Goal: Task Accomplishment & Management: Use online tool/utility

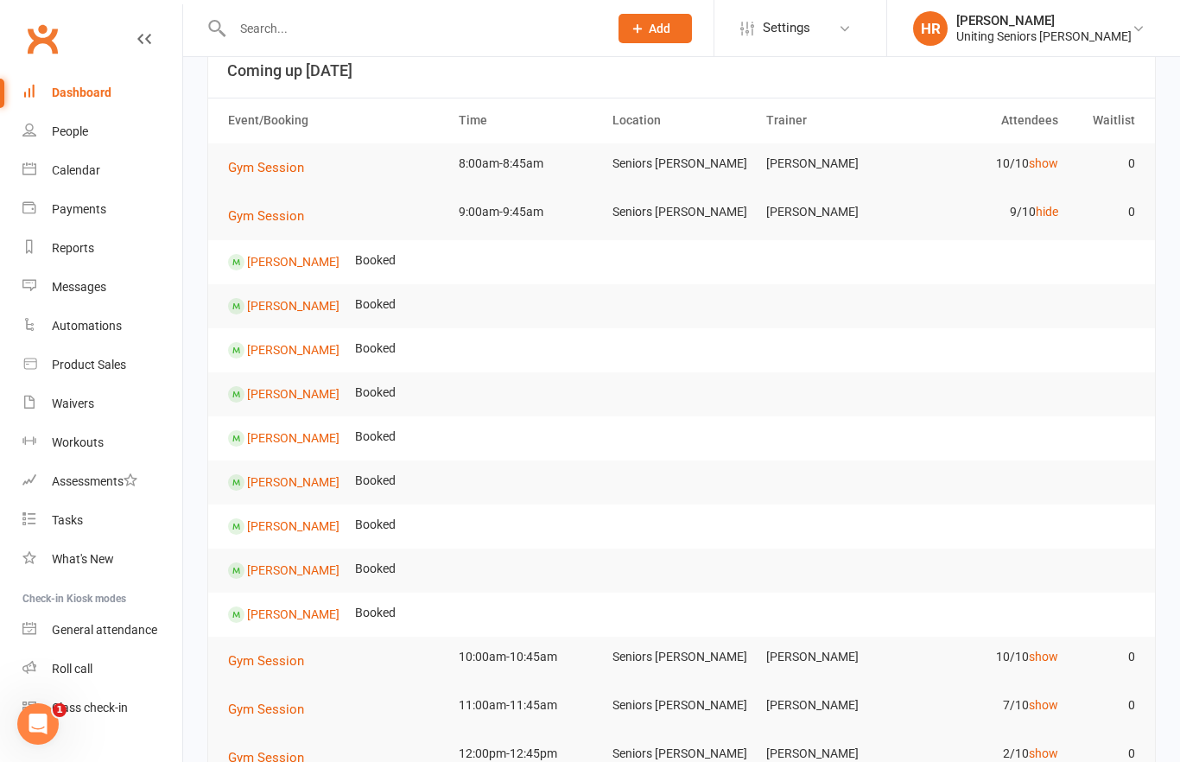
scroll to position [111, 0]
click at [1055, 217] on link "hide" at bounding box center [1047, 213] width 22 height 14
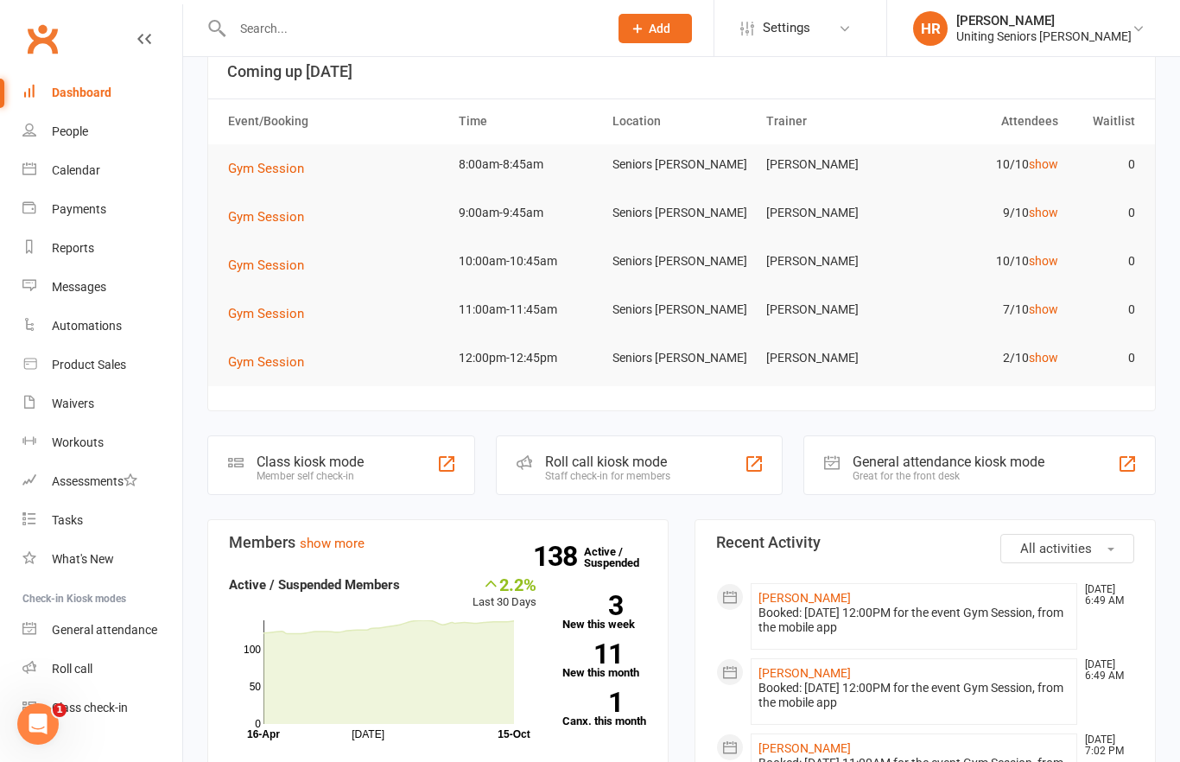
click at [1040, 169] on link "show" at bounding box center [1043, 164] width 29 height 14
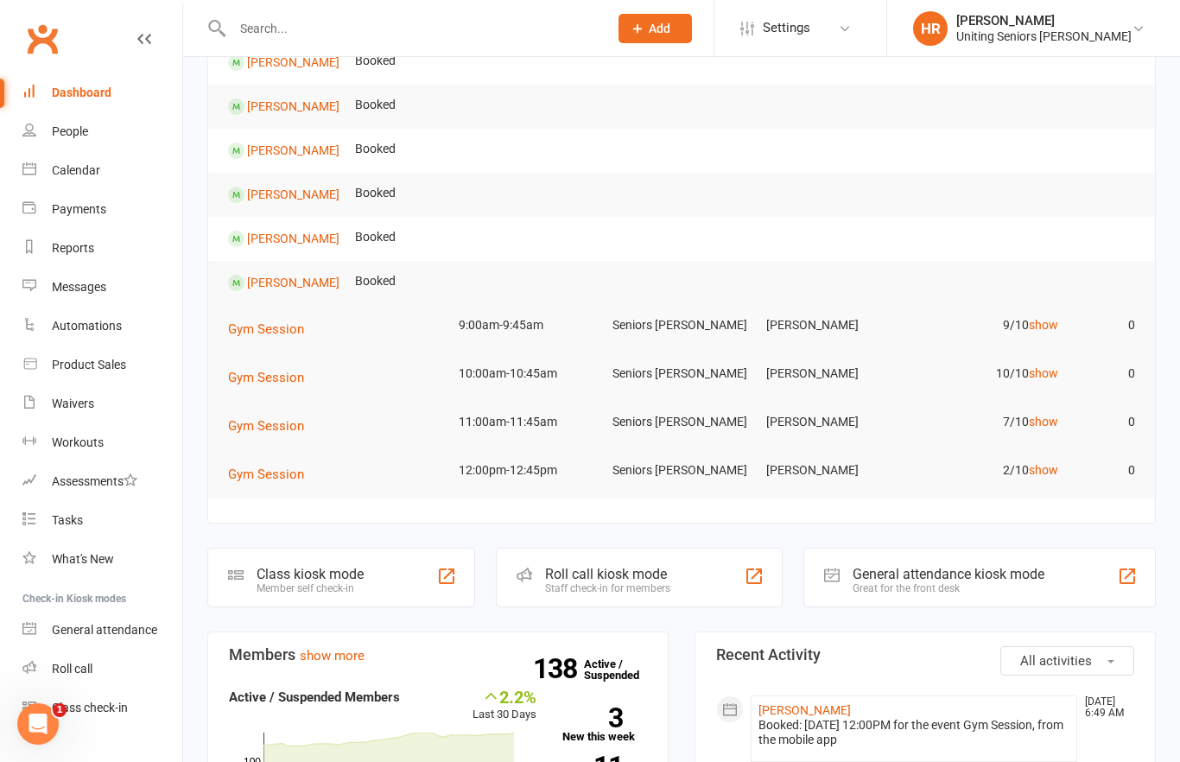
scroll to position [428, 0]
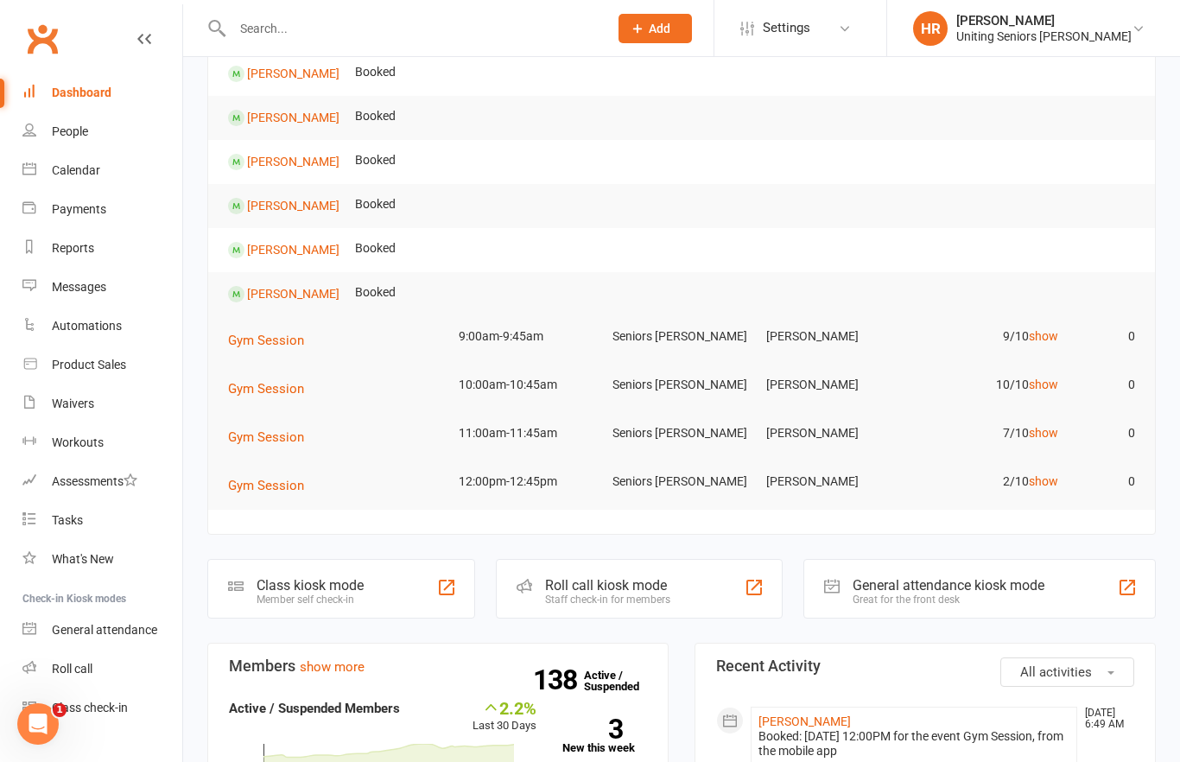
click at [727, 572] on div "Roll call kiosk mode Staff check-in for members" at bounding box center [639, 589] width 286 height 60
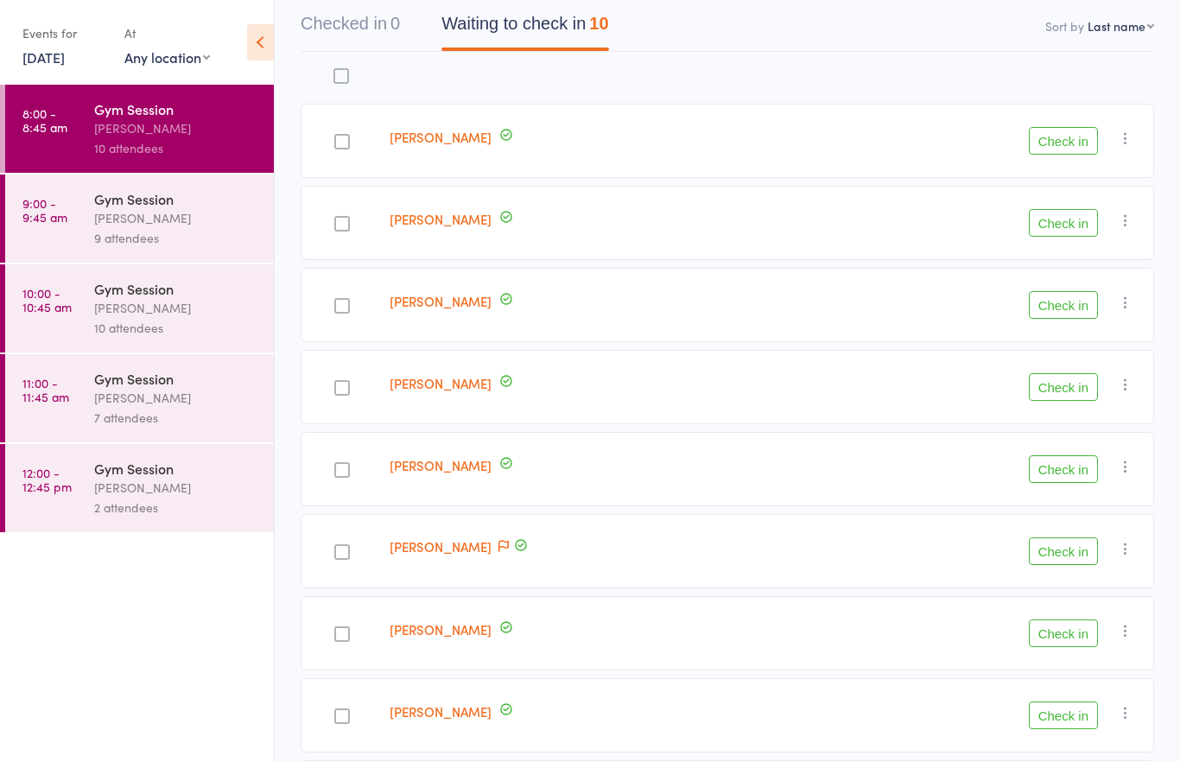
scroll to position [181, 0]
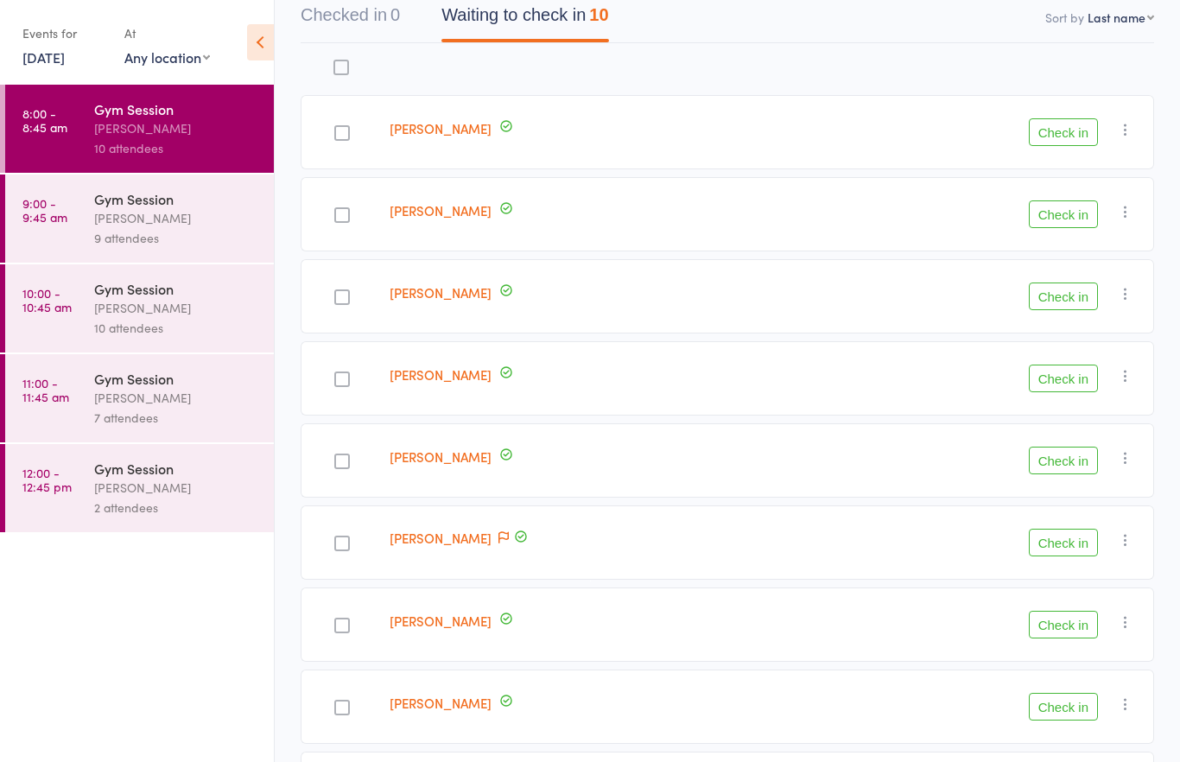
click at [1060, 632] on button "Check in" at bounding box center [1063, 625] width 69 height 28
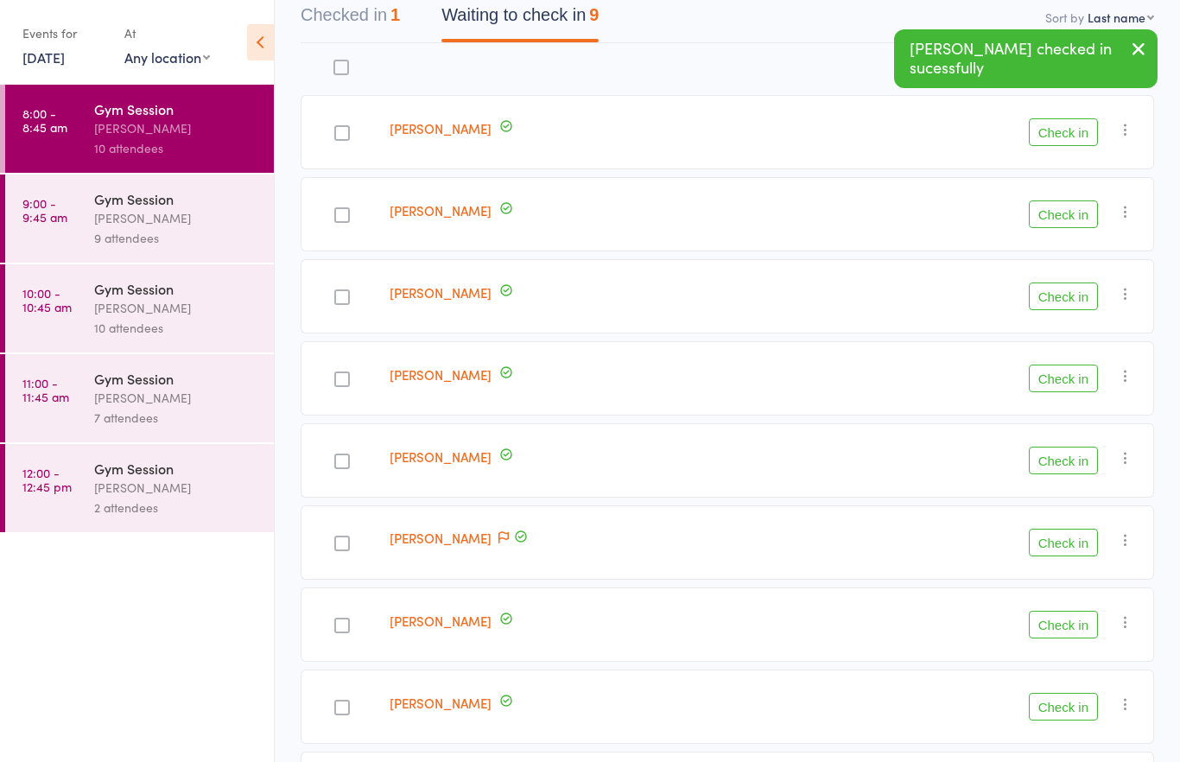
click at [1057, 632] on button "Check in" at bounding box center [1063, 625] width 69 height 28
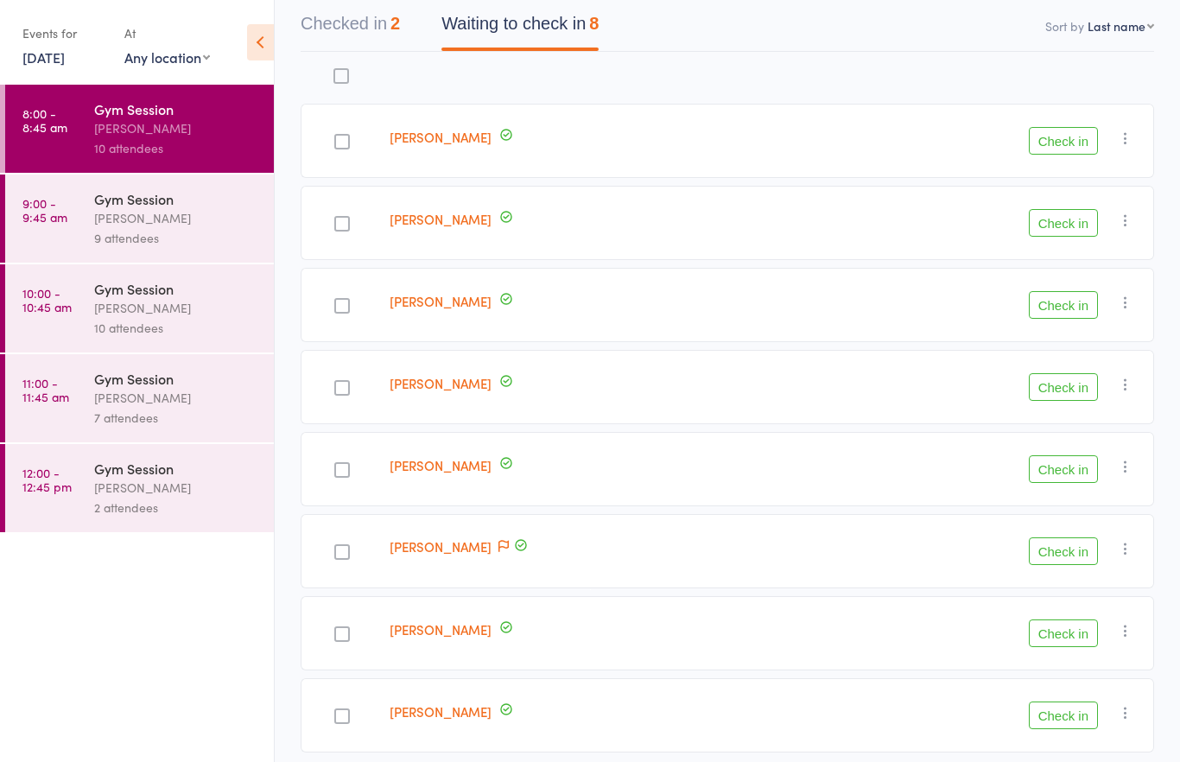
click at [1069, 297] on button "Check in" at bounding box center [1063, 305] width 69 height 28
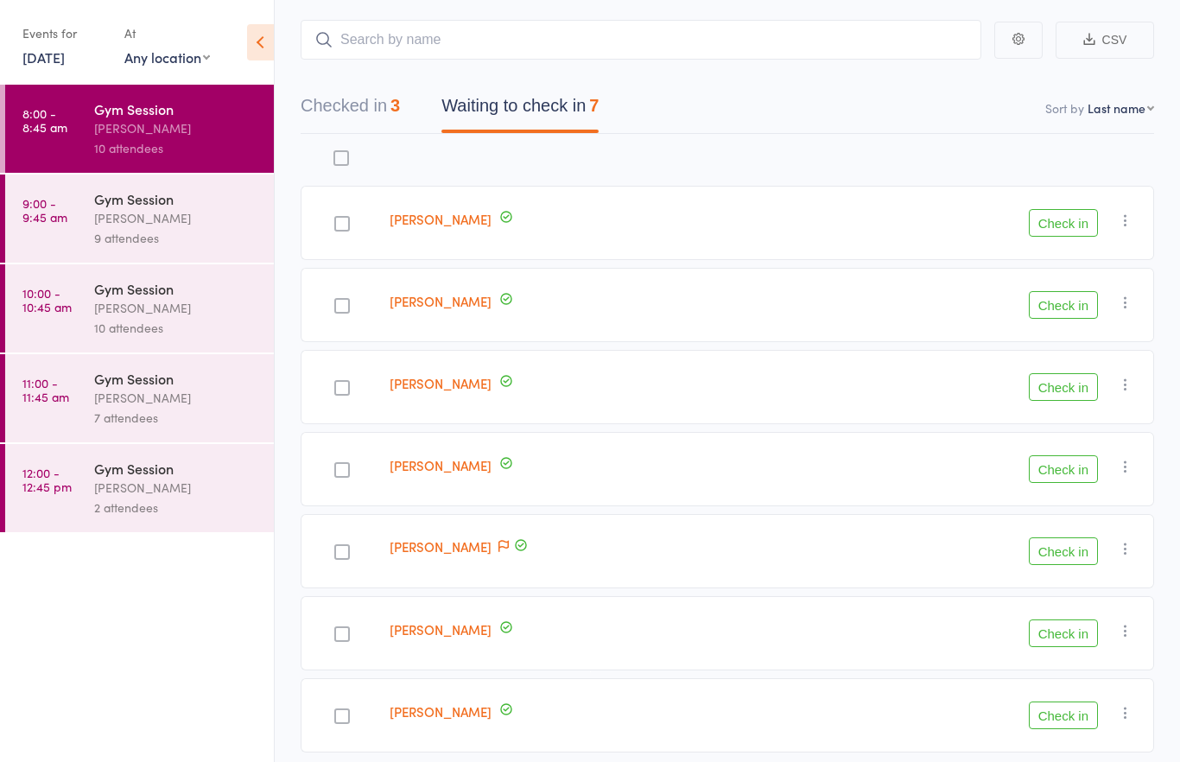
click at [344, 629] on div at bounding box center [342, 634] width 16 height 16
click at [338, 629] on input "checkbox" at bounding box center [338, 629] width 0 height 0
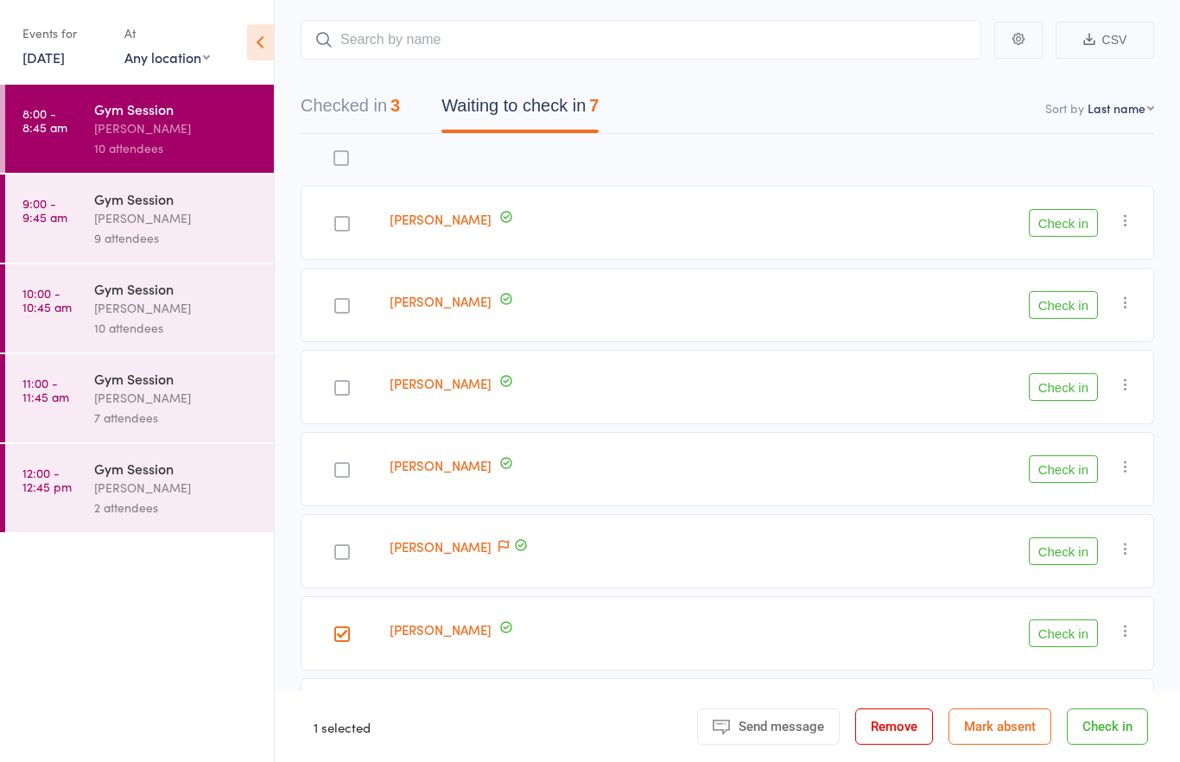
click at [1060, 637] on button "Check in" at bounding box center [1063, 633] width 69 height 28
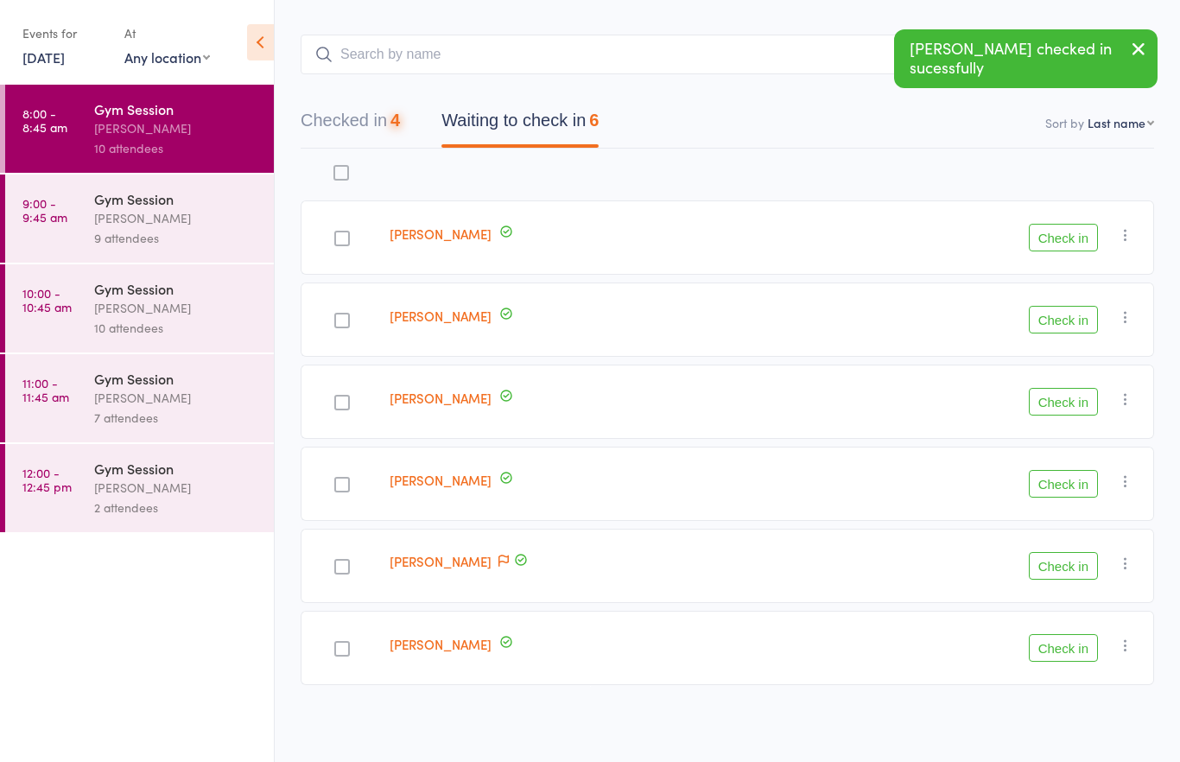
scroll to position [9, 0]
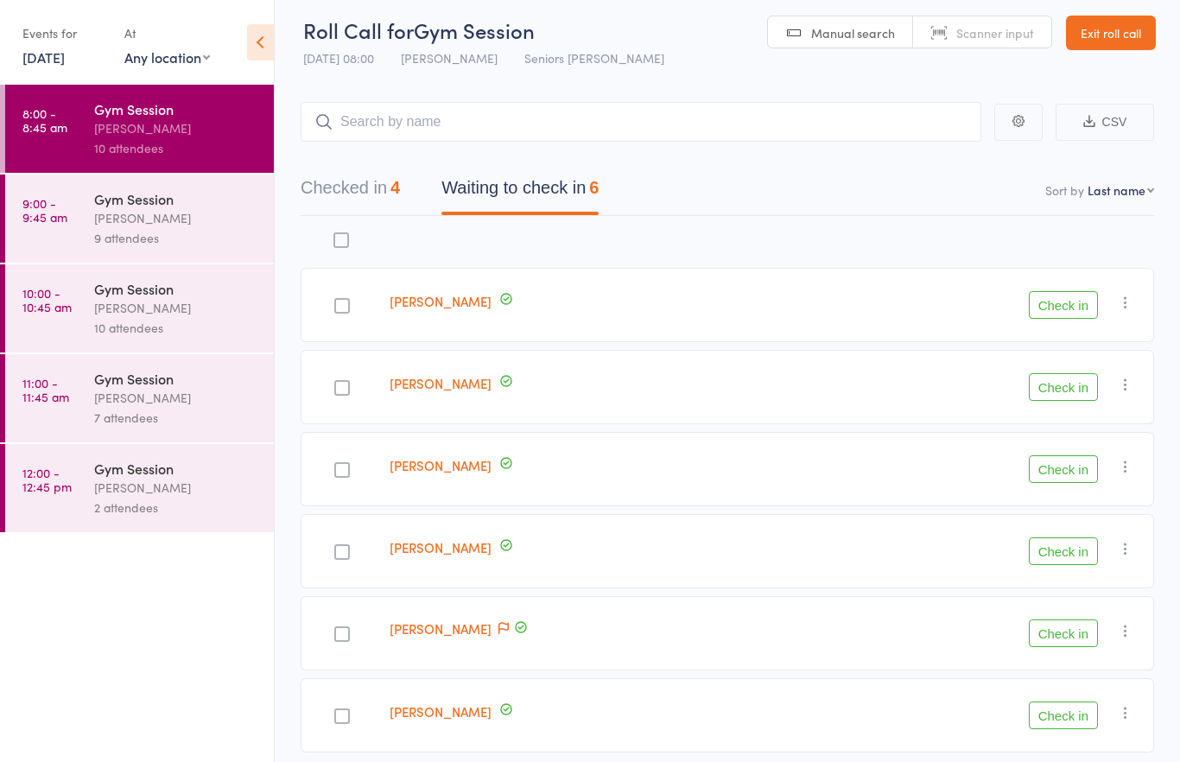
click at [350, 723] on div at bounding box center [342, 716] width 16 height 16
click at [338, 711] on input "checkbox" at bounding box center [338, 711] width 0 height 0
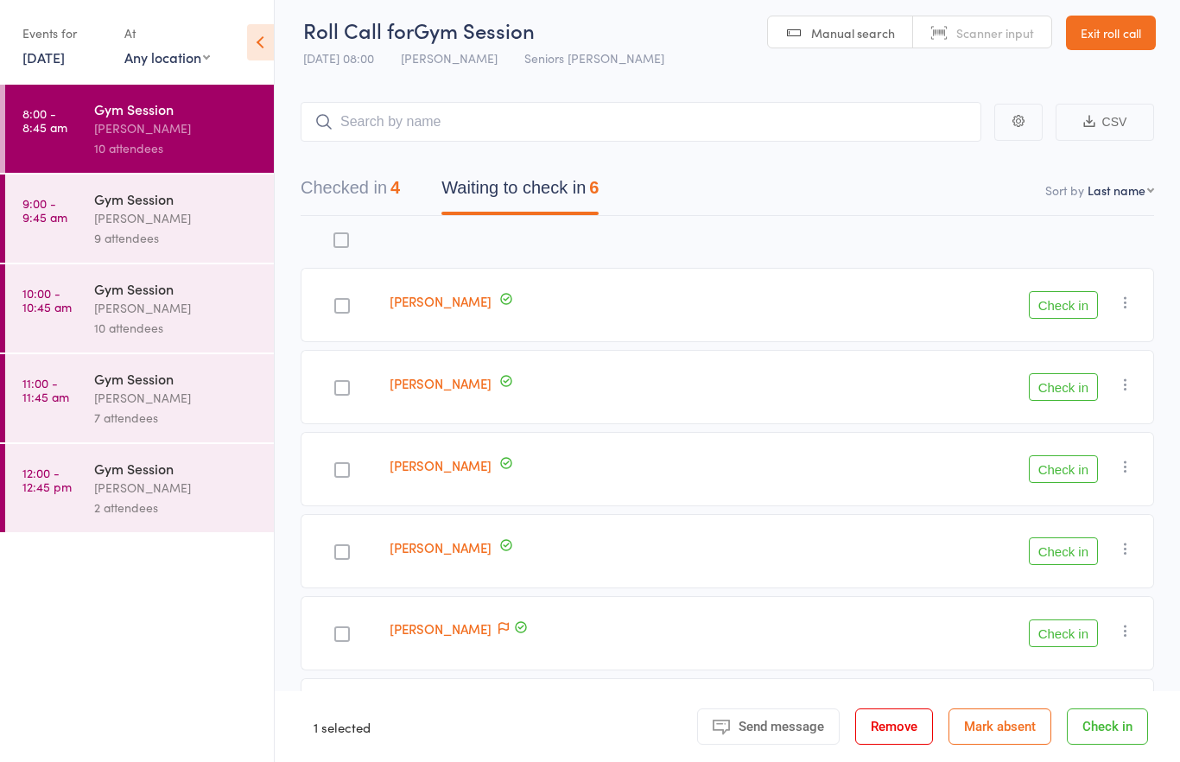
click at [1116, 721] on button "button" at bounding box center [1125, 712] width 21 height 21
click at [1058, 721] on button "Check in" at bounding box center [1063, 716] width 69 height 28
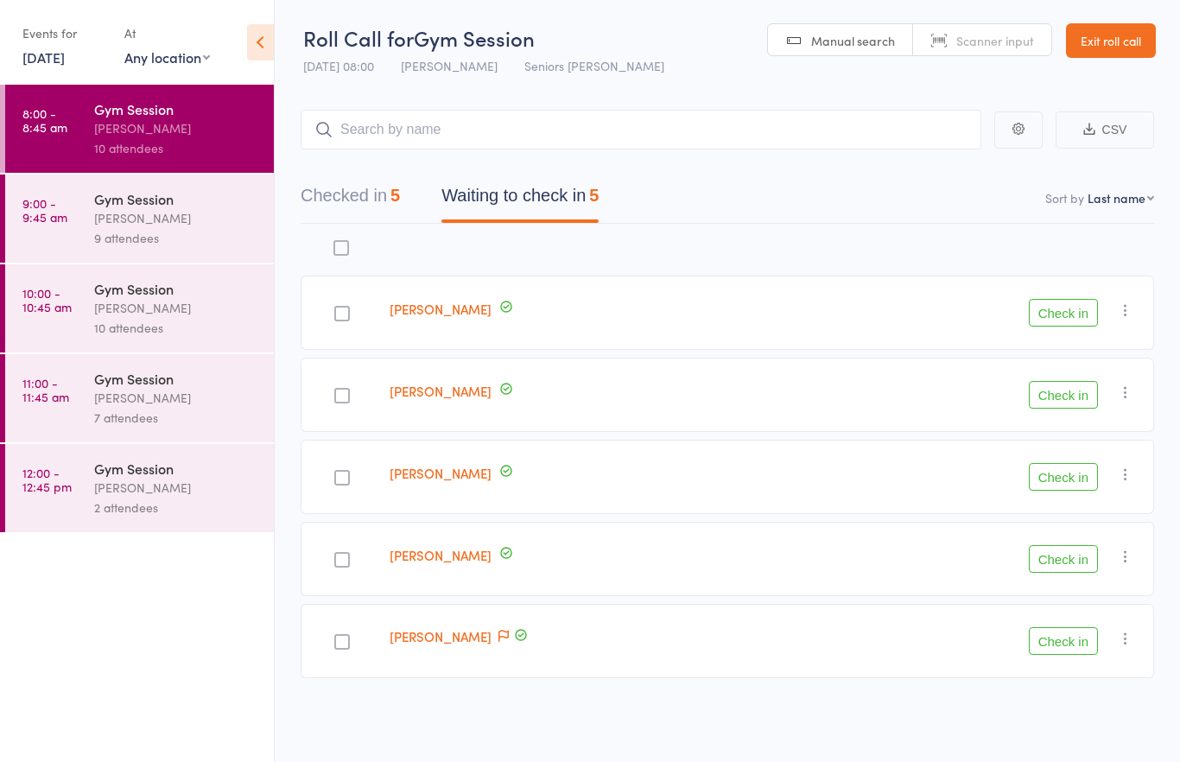
click at [350, 306] on div at bounding box center [342, 314] width 16 height 16
click at [338, 308] on input "checkbox" at bounding box center [338, 308] width 0 height 0
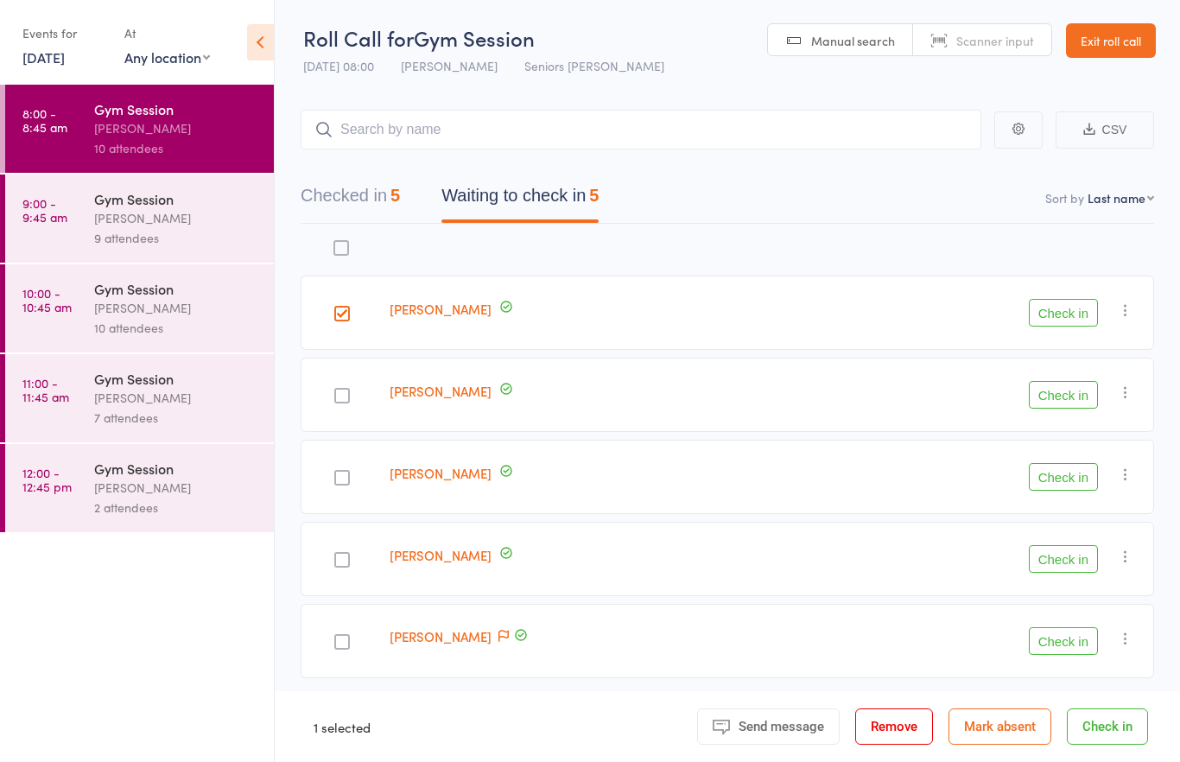
click at [1054, 309] on button "Check in" at bounding box center [1063, 313] width 69 height 28
